Goal: Communication & Community: Connect with others

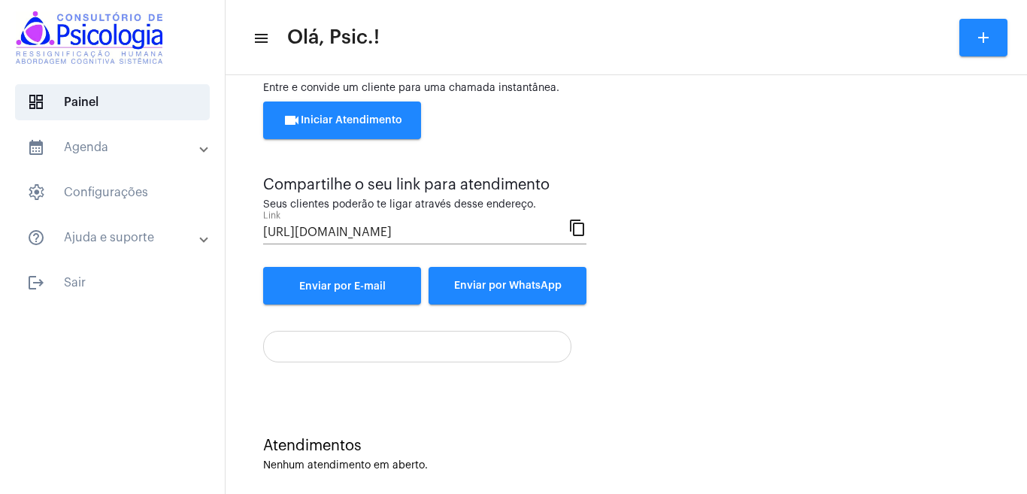
scroll to position [68, 0]
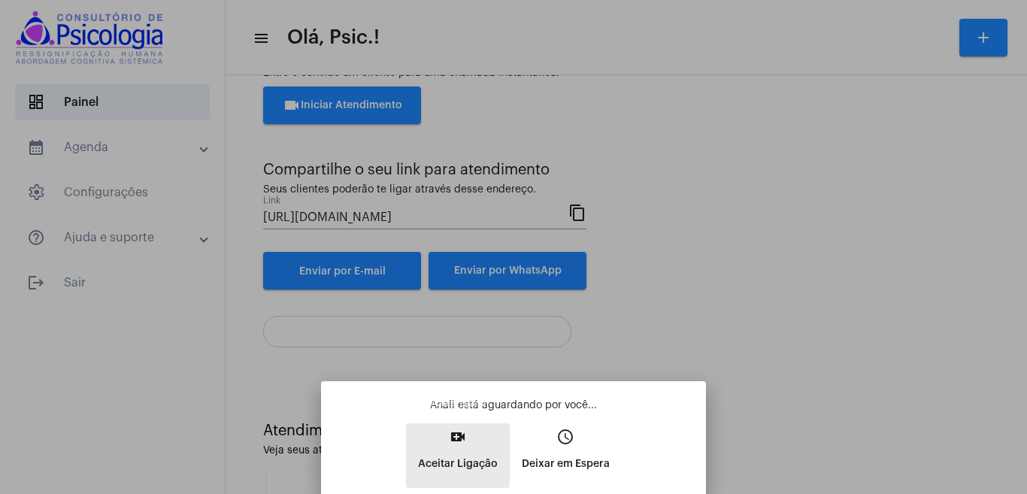
click at [463, 447] on button "video_call Aceitar Ligação" at bounding box center [458, 455] width 104 height 65
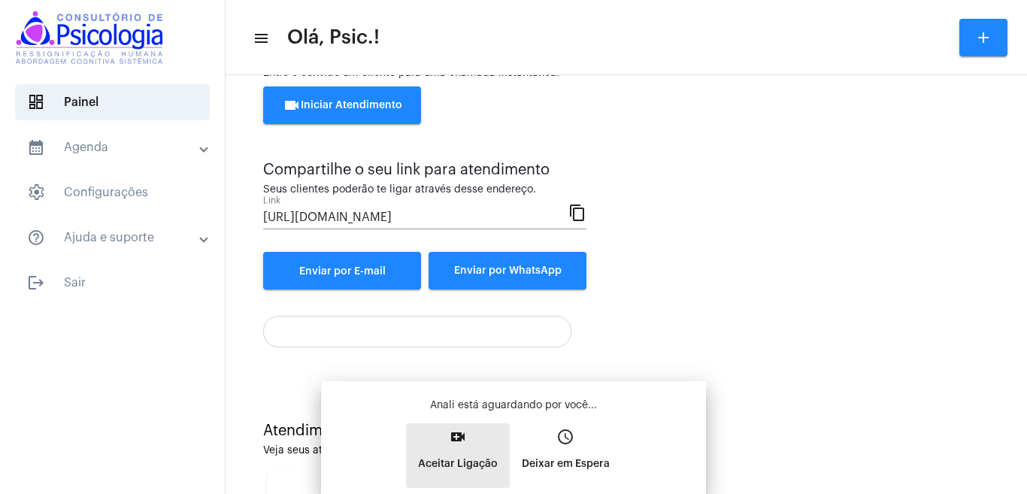
click at [463, 447] on button "video_call Aceitar Ligação" at bounding box center [458, 455] width 104 height 65
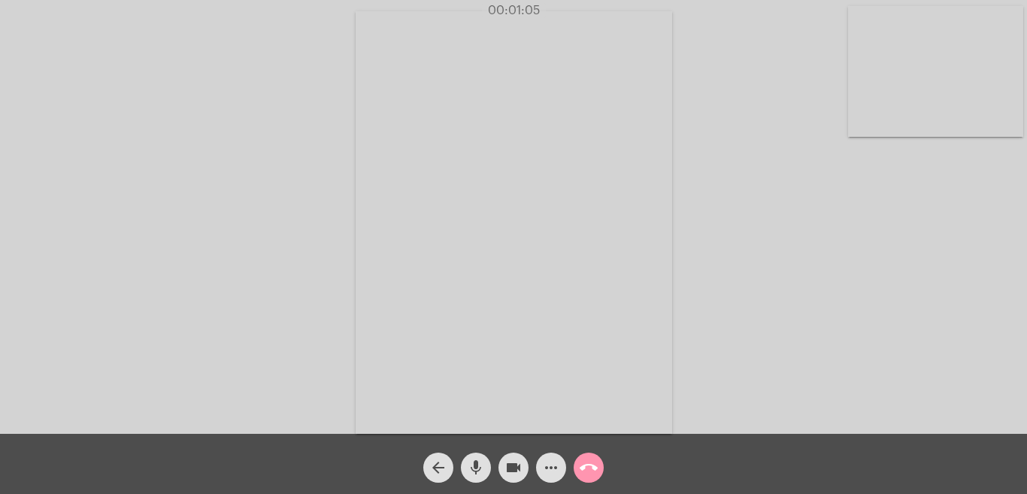
click at [588, 470] on mat-icon "call_end" at bounding box center [589, 468] width 18 height 18
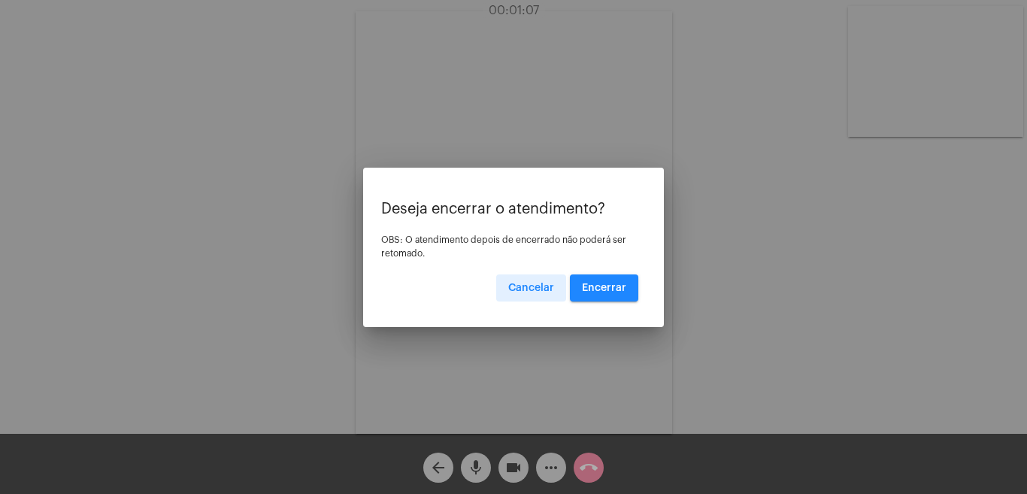
click at [614, 285] on span "Encerrar" at bounding box center [604, 288] width 44 height 11
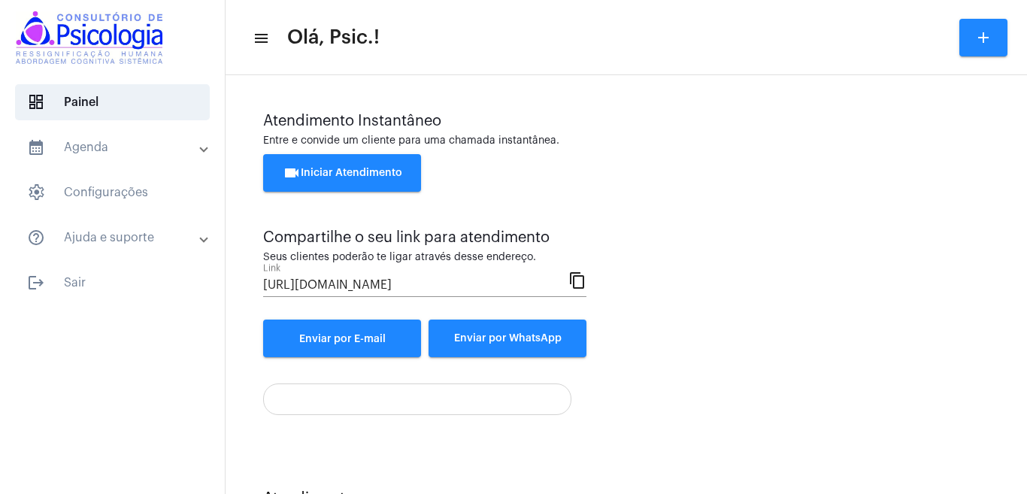
scroll to position [68, 0]
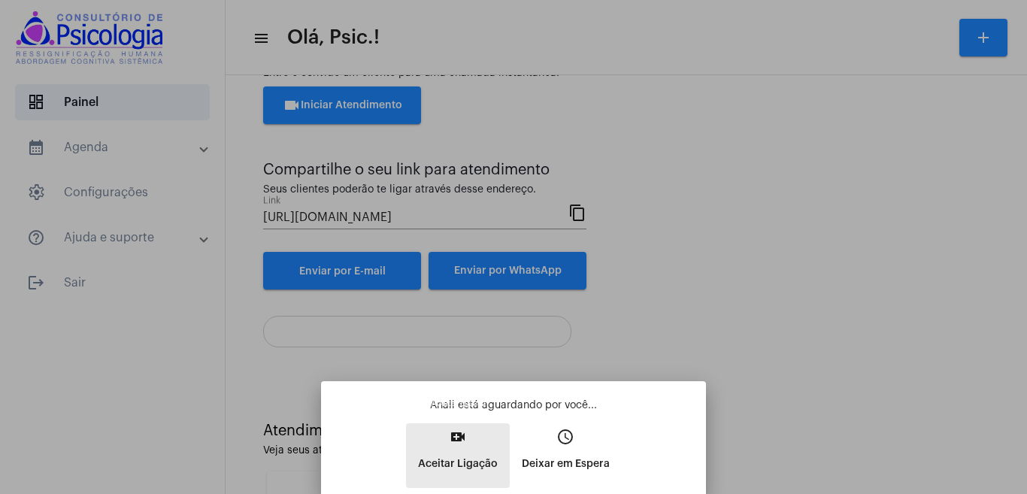
click at [459, 434] on mat-icon "video_call" at bounding box center [458, 437] width 18 height 18
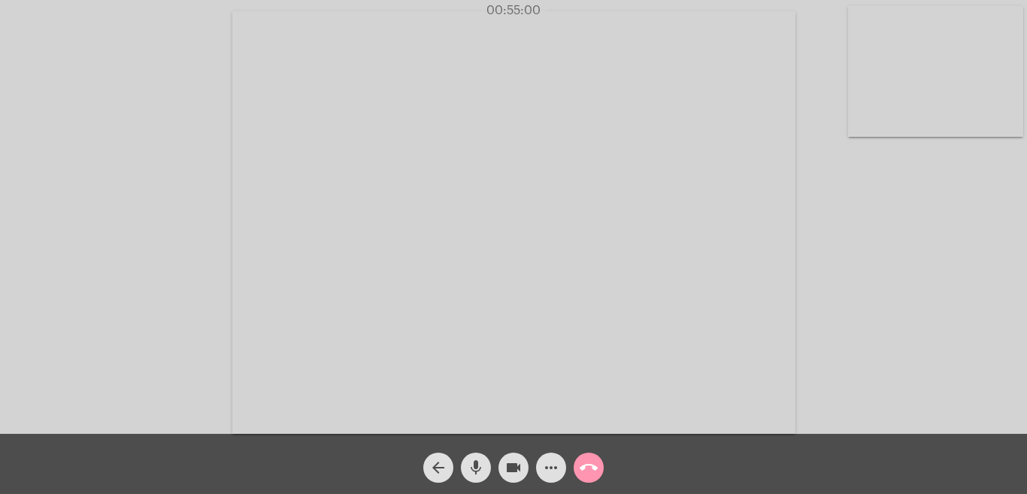
click at [589, 465] on mat-icon "call_end" at bounding box center [589, 468] width 18 height 18
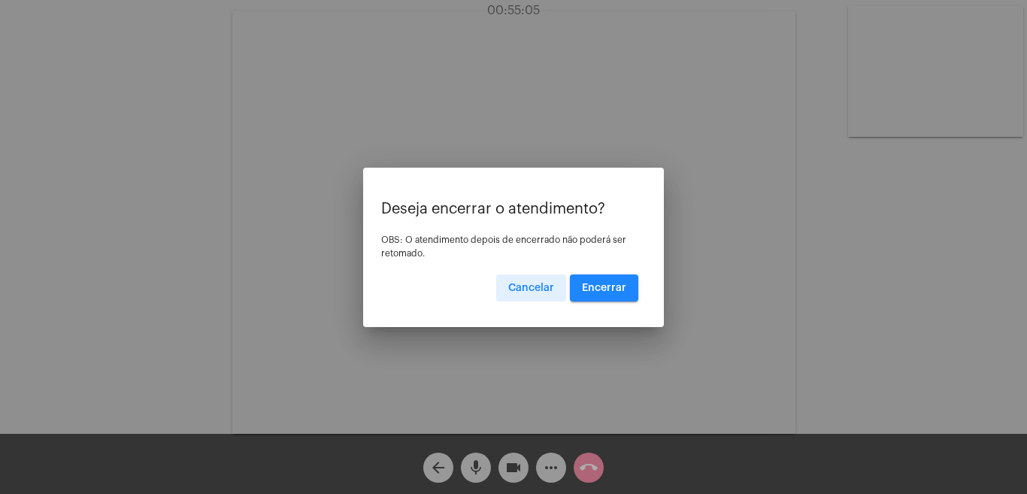
click at [602, 278] on button "Encerrar" at bounding box center [604, 288] width 68 height 27
